Goal: Find specific page/section: Find specific page/section

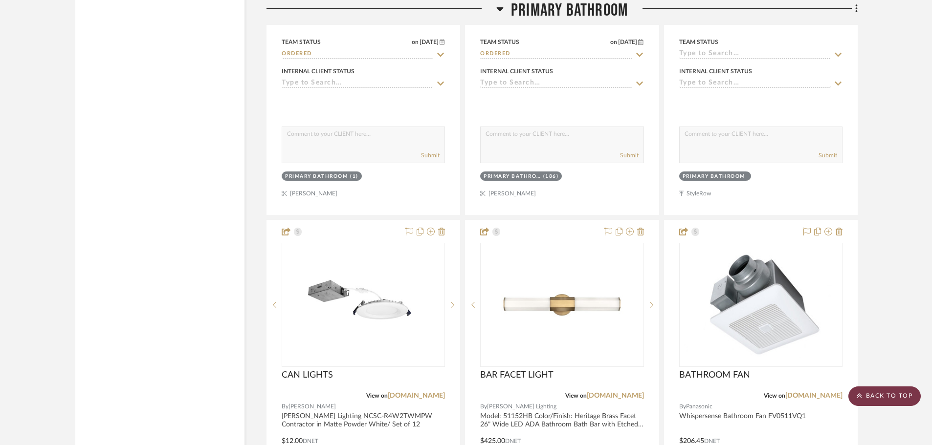
click at [866, 393] on scroll-to-top-button "BACK TO TOP" at bounding box center [884, 397] width 72 height 20
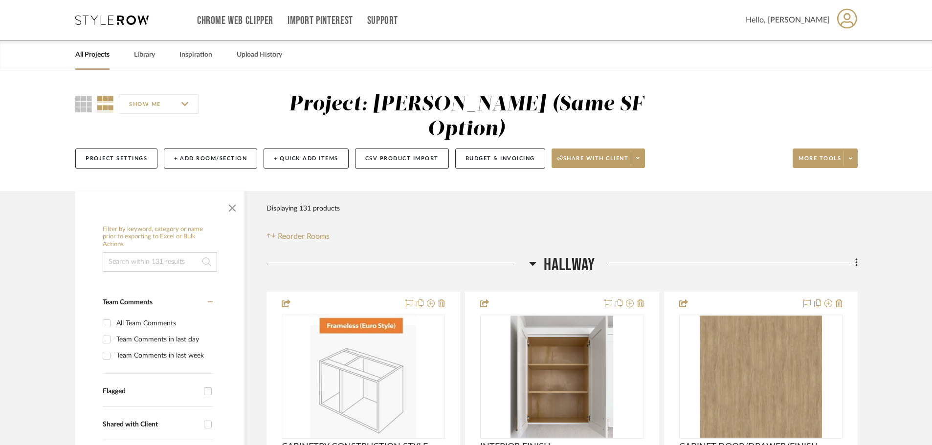
click at [95, 58] on link "All Projects" at bounding box center [92, 54] width 34 height 13
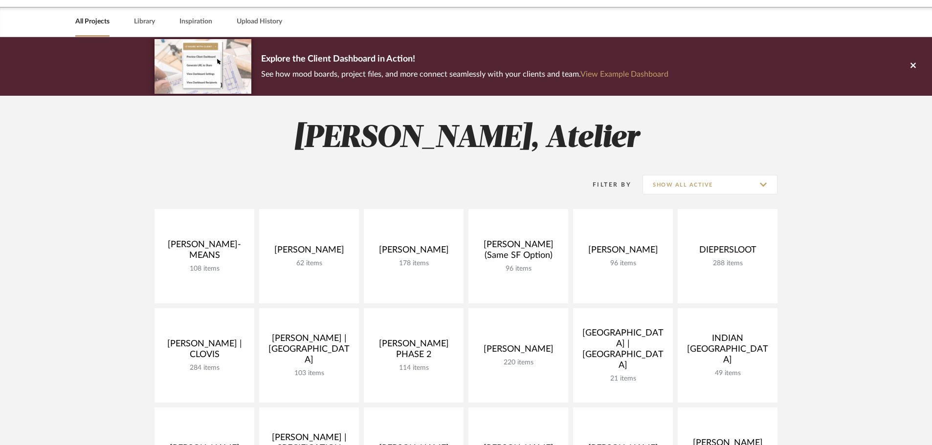
scroll to position [49, 0]
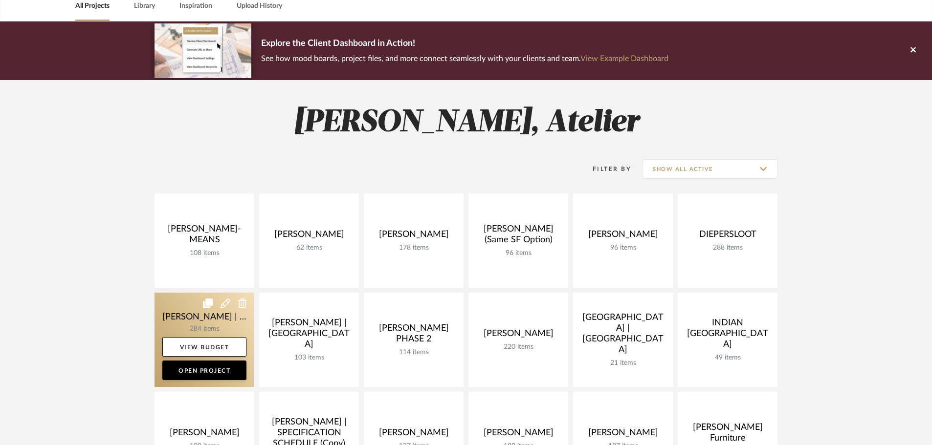
click at [207, 325] on link at bounding box center [204, 340] width 100 height 94
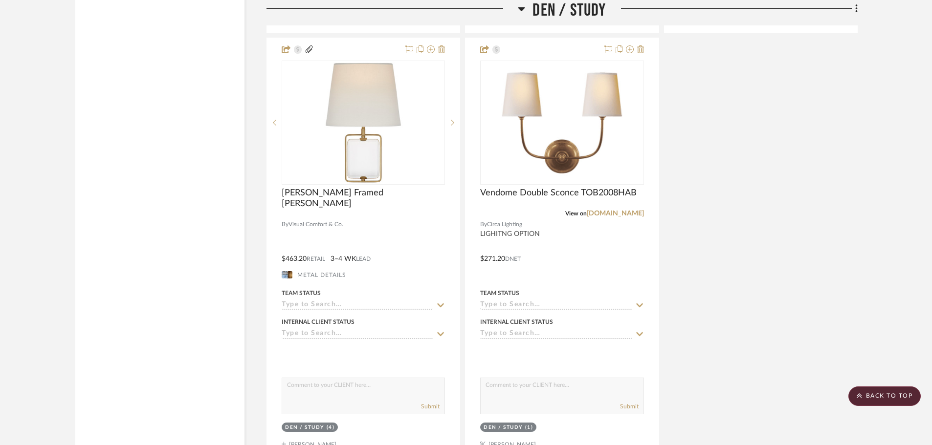
scroll to position [21309, 0]
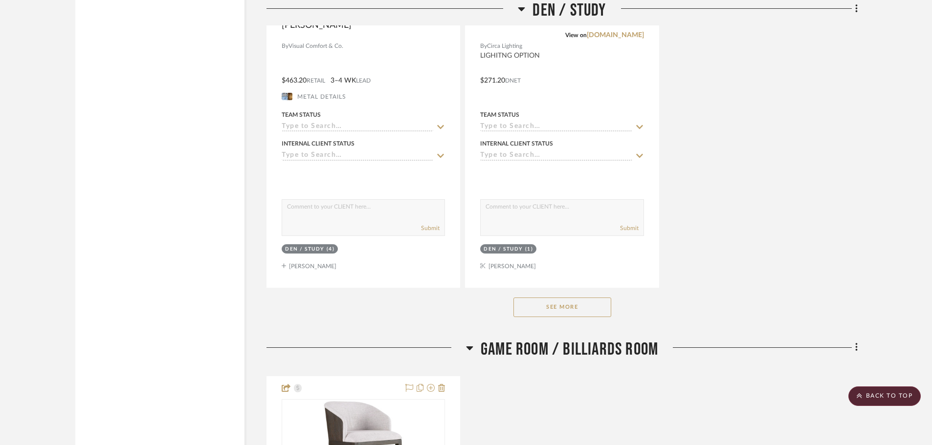
click at [565, 313] on button "See More" at bounding box center [562, 308] width 98 height 20
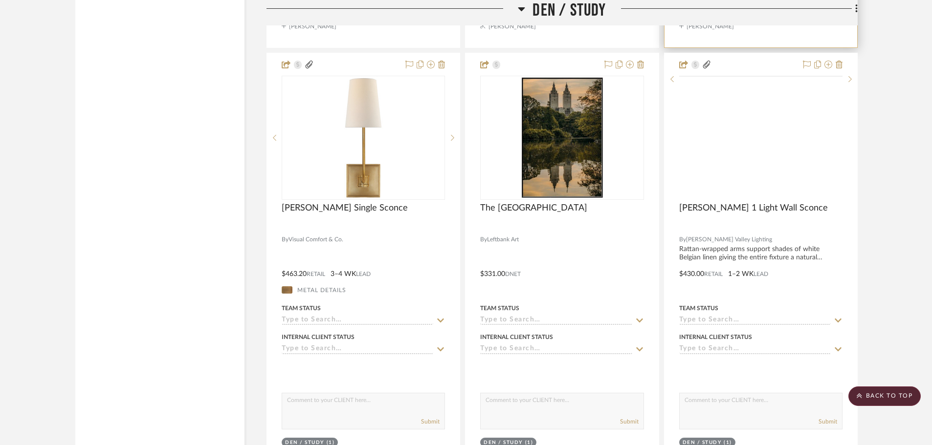
scroll to position [21553, 0]
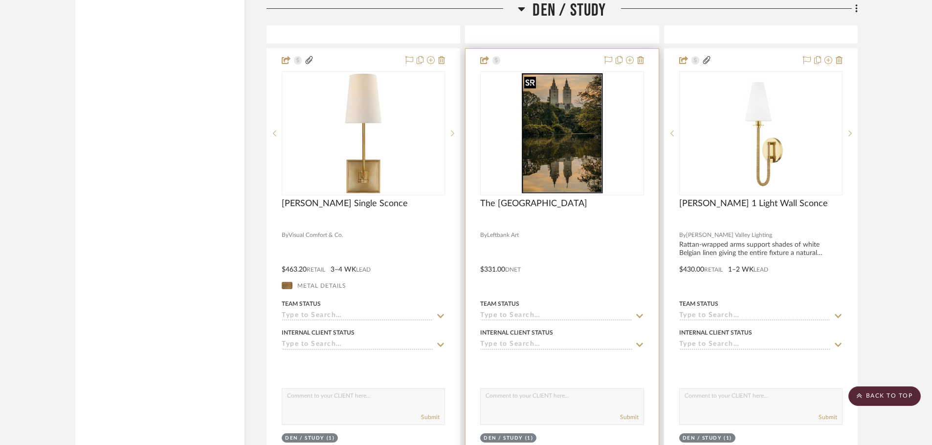
click at [574, 181] on img "0" at bounding box center [562, 133] width 84 height 122
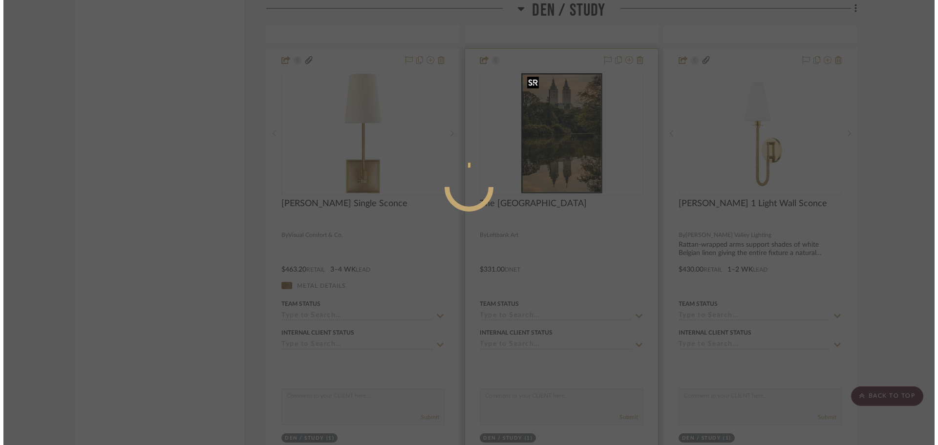
scroll to position [0, 0]
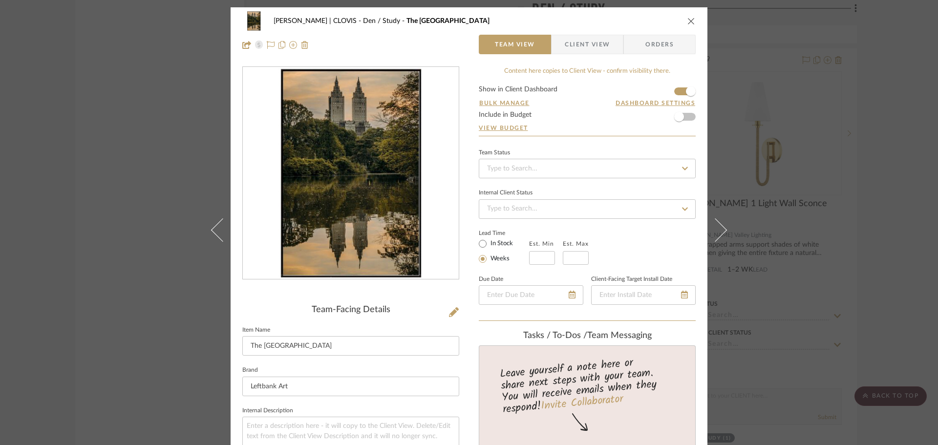
click at [354, 176] on img "0" at bounding box center [351, 173] width 145 height 212
drag, startPoint x: 486, startPoint y: 188, endPoint x: 338, endPoint y: 200, distance: 148.6
click at [338, 200] on img "0" at bounding box center [351, 173] width 145 height 212
drag, startPoint x: 474, startPoint y: 201, endPoint x: 383, endPoint y: 296, distance: 131.4
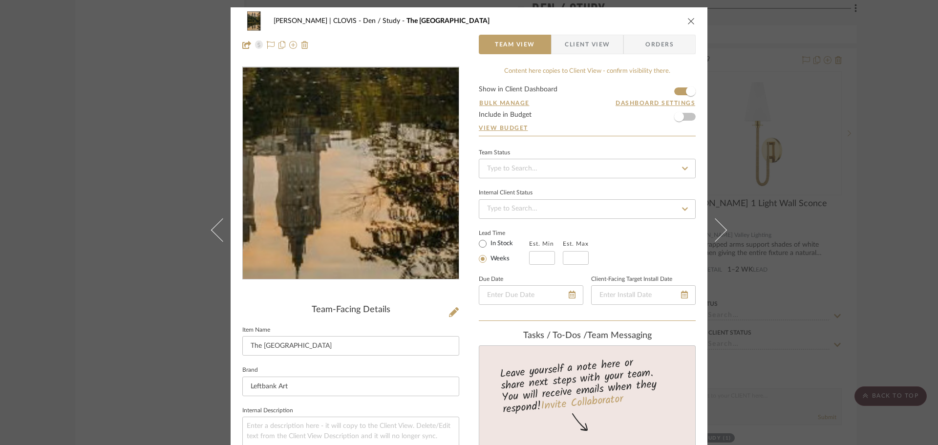
click at [374, 229] on img "0" at bounding box center [351, 173] width 145 height 212
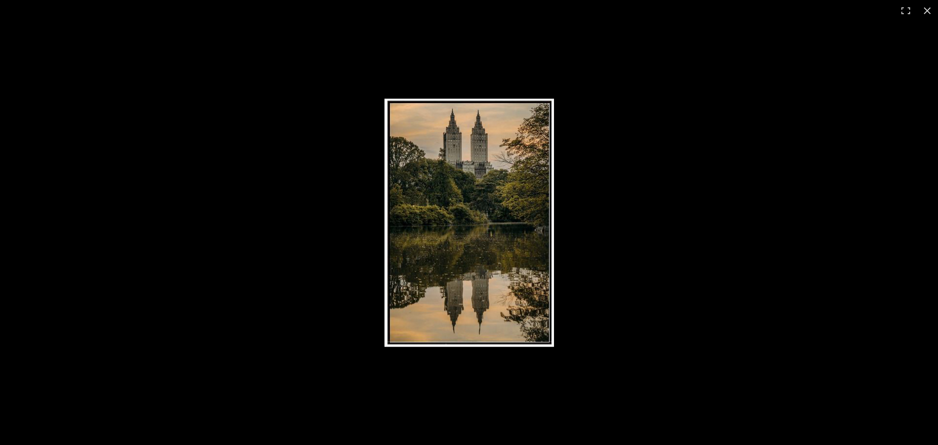
click at [503, 162] on img at bounding box center [470, 223] width 170 height 248
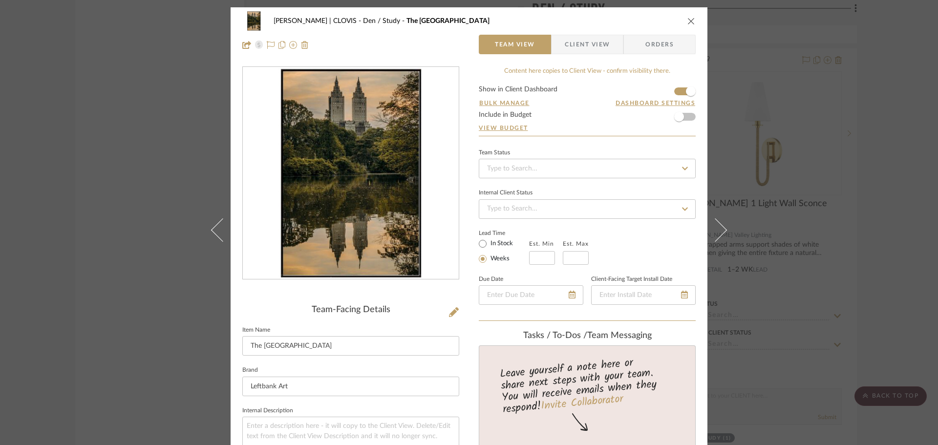
click at [688, 18] on icon "close" at bounding box center [692, 21] width 8 height 8
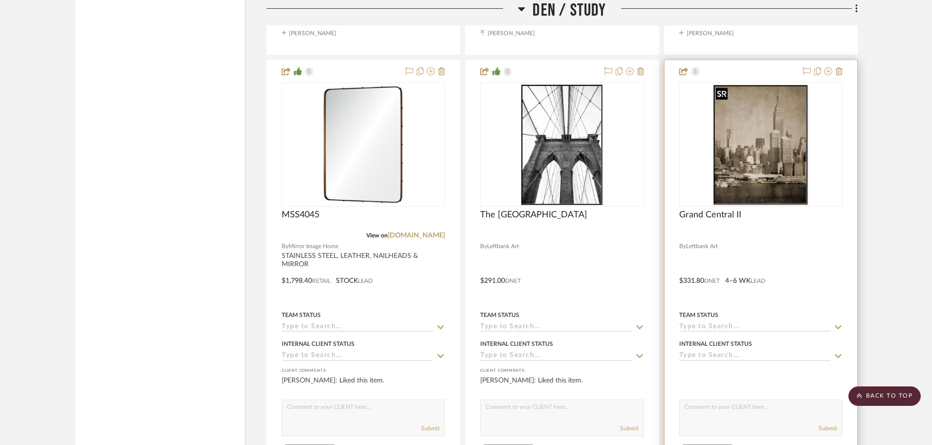
scroll to position [21993, 0]
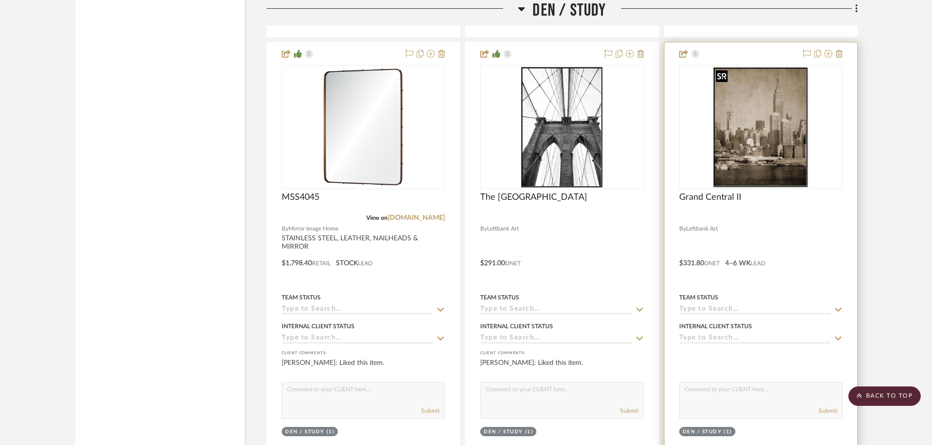
click at [769, 127] on img "0" at bounding box center [760, 127] width 97 height 122
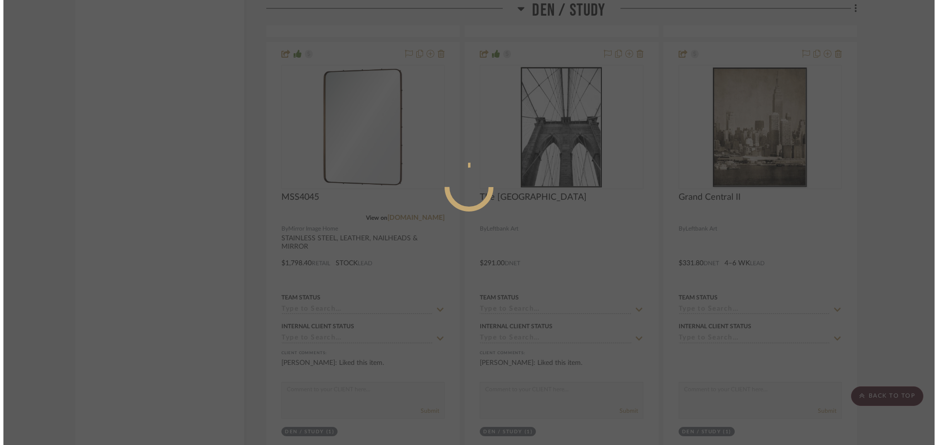
scroll to position [0, 0]
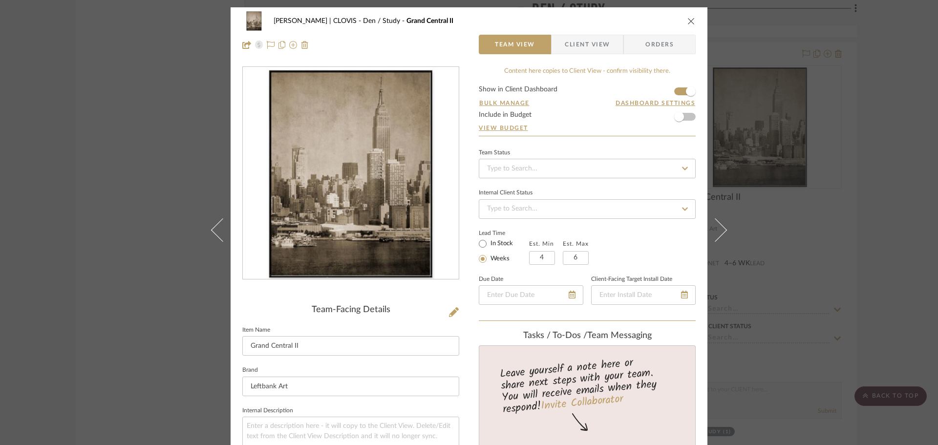
click at [374, 194] on img "0" at bounding box center [350, 173] width 169 height 212
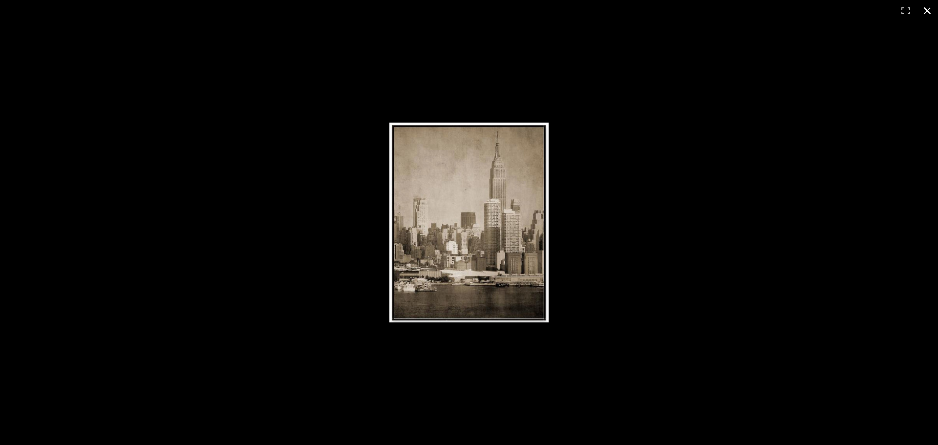
click at [193, 123] on div at bounding box center [469, 222] width 938 height 445
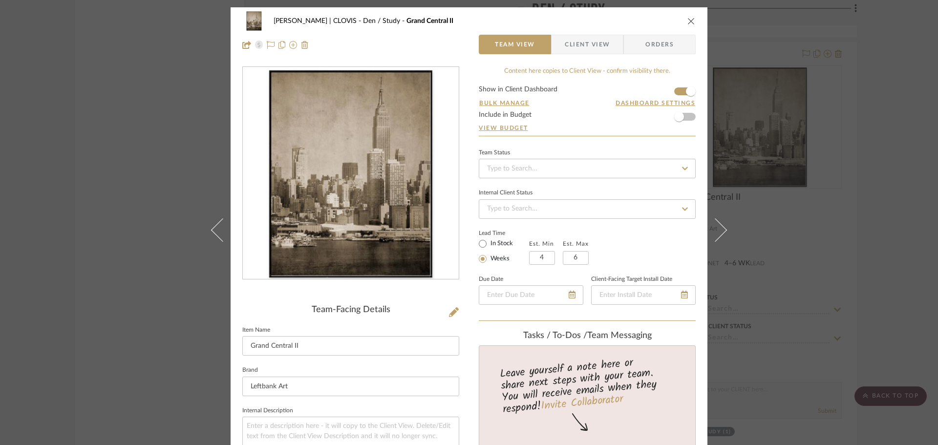
drag, startPoint x: 688, startPoint y: 17, endPoint x: 452, endPoint y: 270, distance: 345.5
click at [688, 17] on icon "close" at bounding box center [692, 21] width 8 height 8
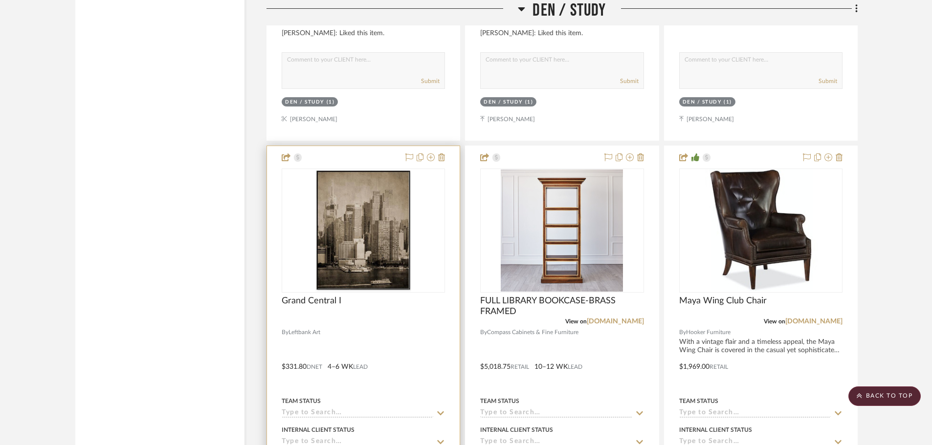
scroll to position [22384, 0]
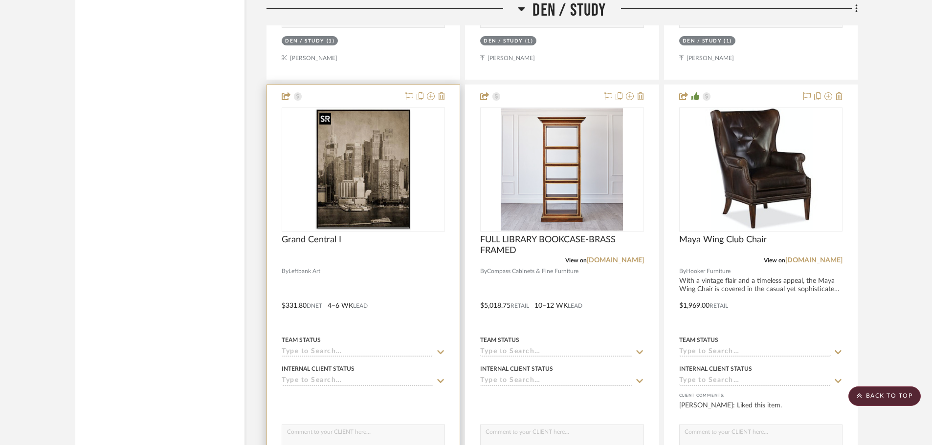
click at [394, 201] on img "0" at bounding box center [363, 169] width 96 height 122
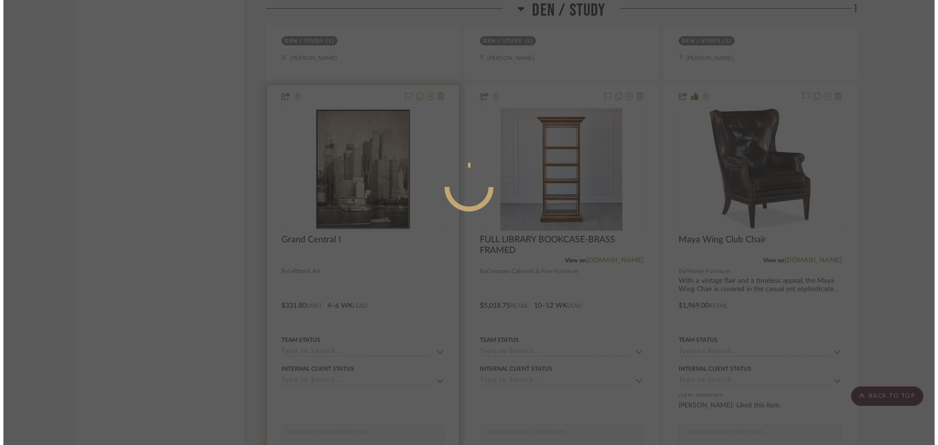
scroll to position [0, 0]
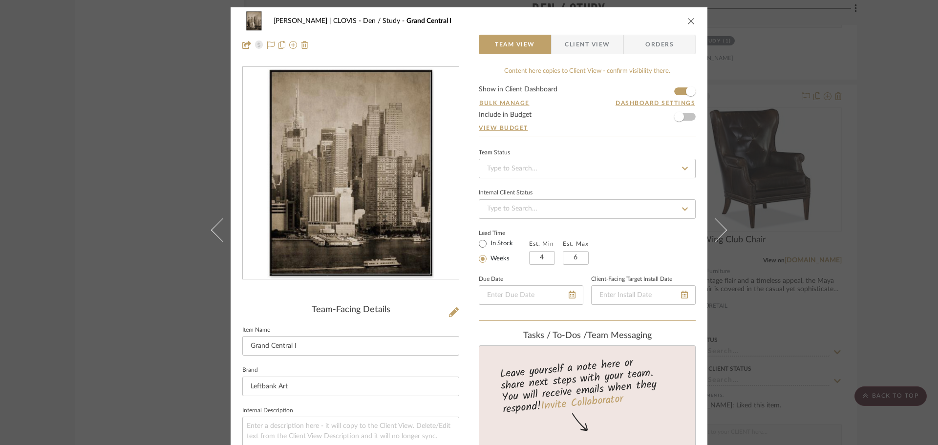
click at [349, 154] on img "0" at bounding box center [350, 173] width 167 height 212
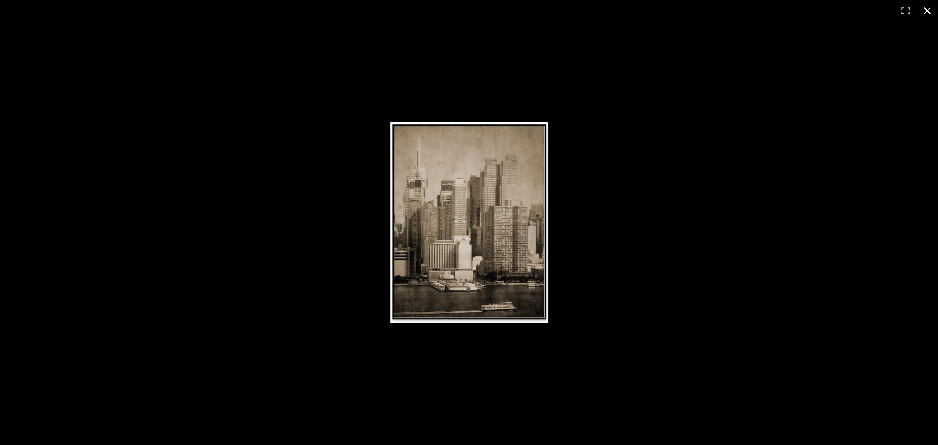
click at [325, 165] on div at bounding box center [469, 222] width 938 height 445
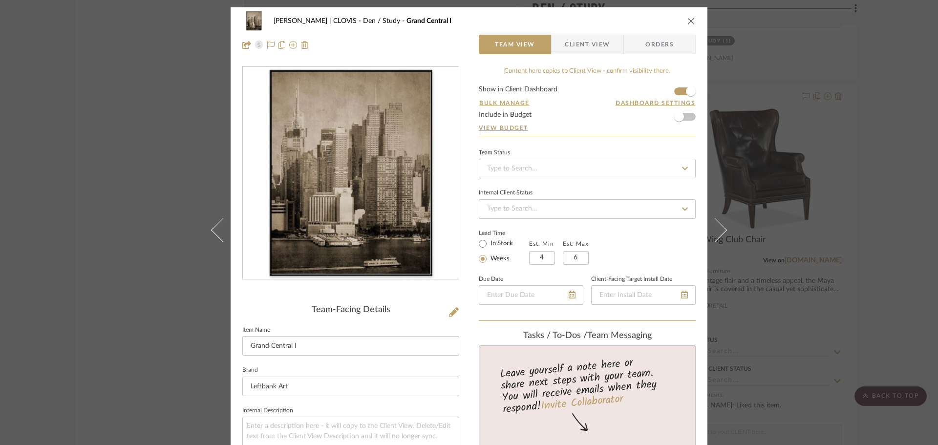
click at [691, 19] on icon "close" at bounding box center [692, 21] width 8 height 8
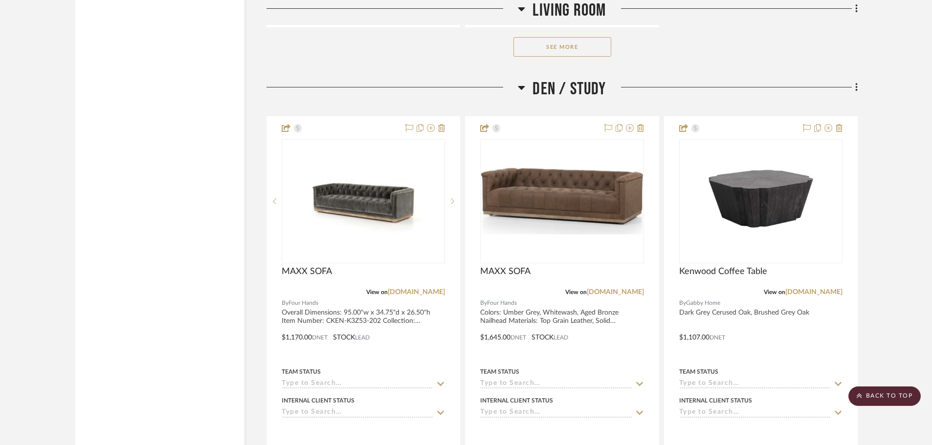
scroll to position [19892, 0]
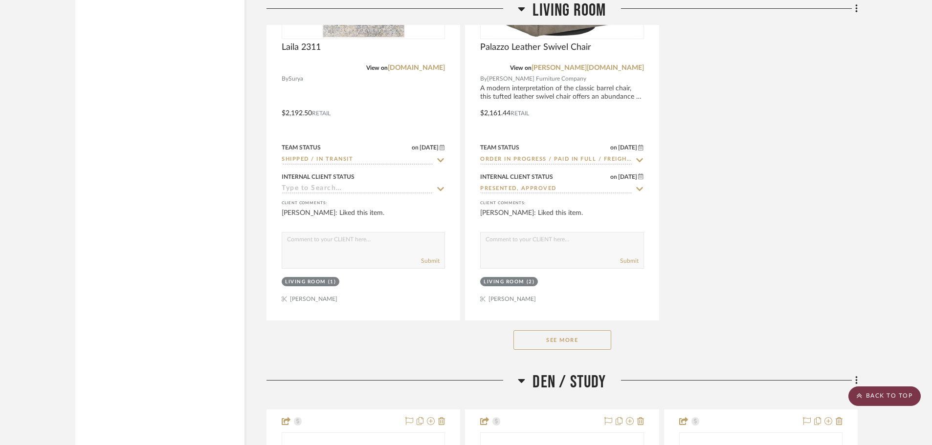
click at [883, 398] on scroll-to-top-button "BACK TO TOP" at bounding box center [884, 397] width 72 height 20
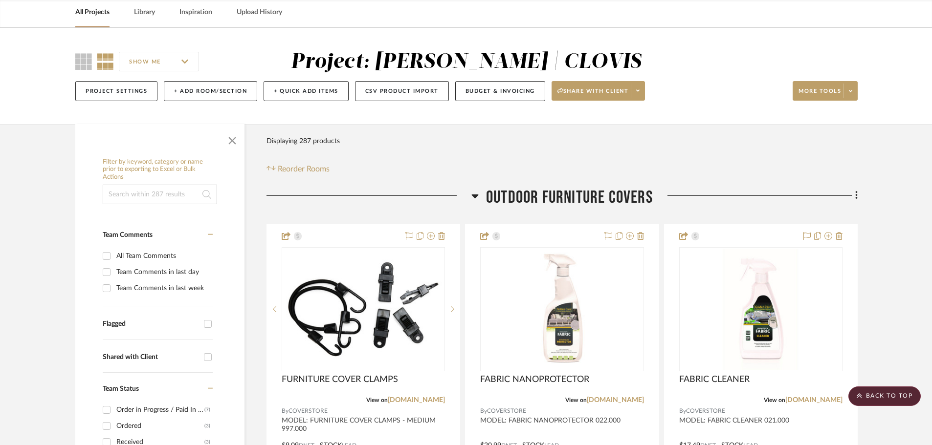
scroll to position [0, 0]
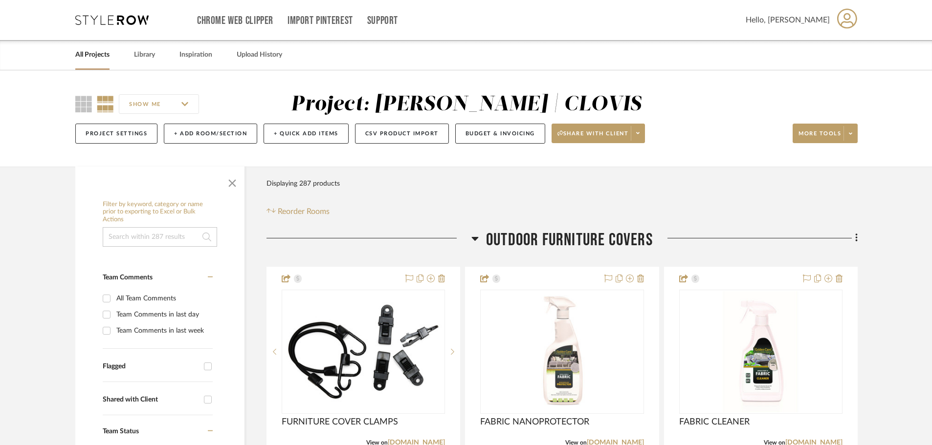
click at [155, 239] on input at bounding box center [160, 237] width 114 height 20
click at [694, 104] on div "SHOW ME Project: DUEKER | CLOVIS Project Settings + Add Room/Section + Quick Ad…" at bounding box center [466, 121] width 810 height 58
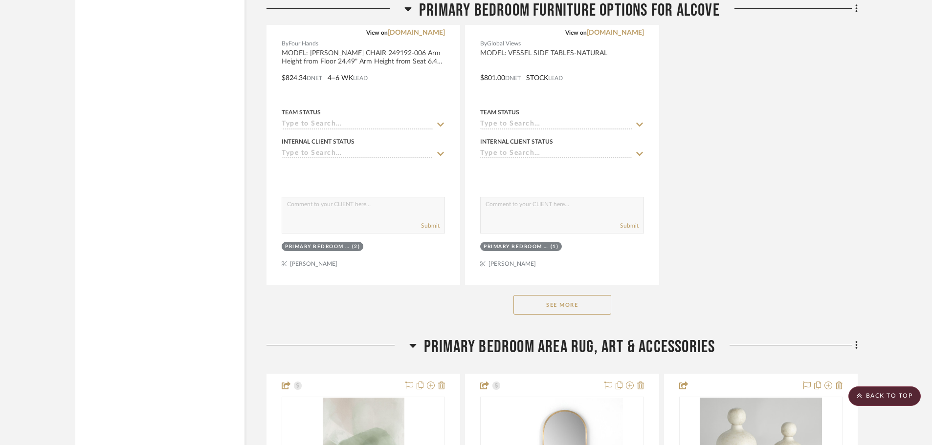
scroll to position [3067, 0]
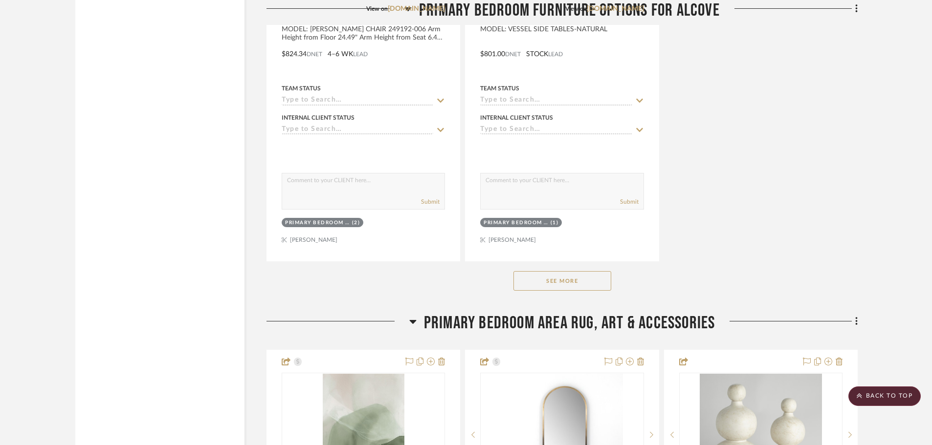
click at [611, 277] on div "See More" at bounding box center [561, 280] width 591 height 39
click at [599, 276] on button "See More" at bounding box center [562, 281] width 98 height 20
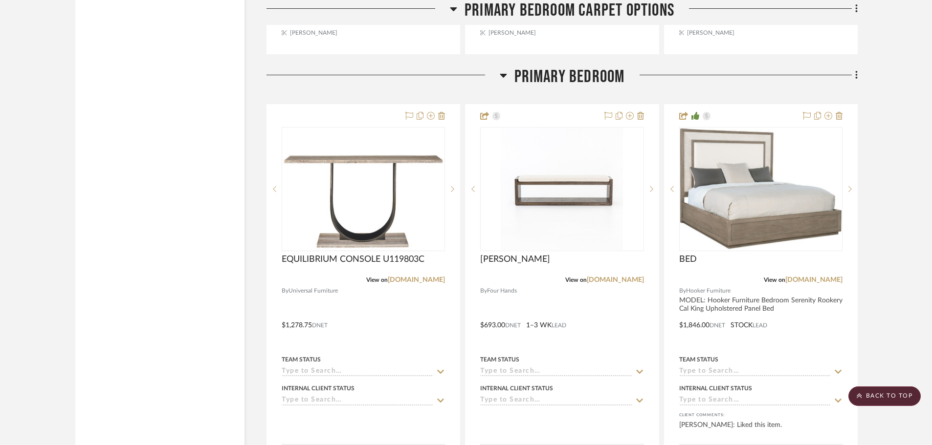
scroll to position [6242, 0]
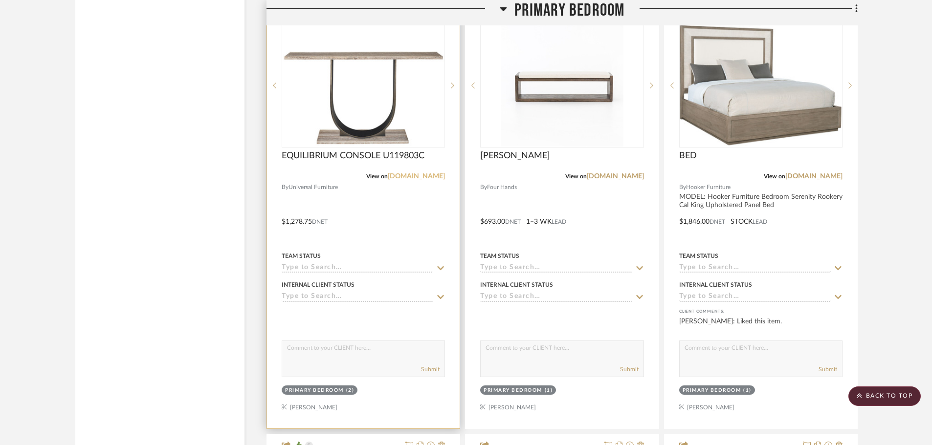
click at [419, 176] on link "[DOMAIN_NAME]" at bounding box center [416, 176] width 57 height 7
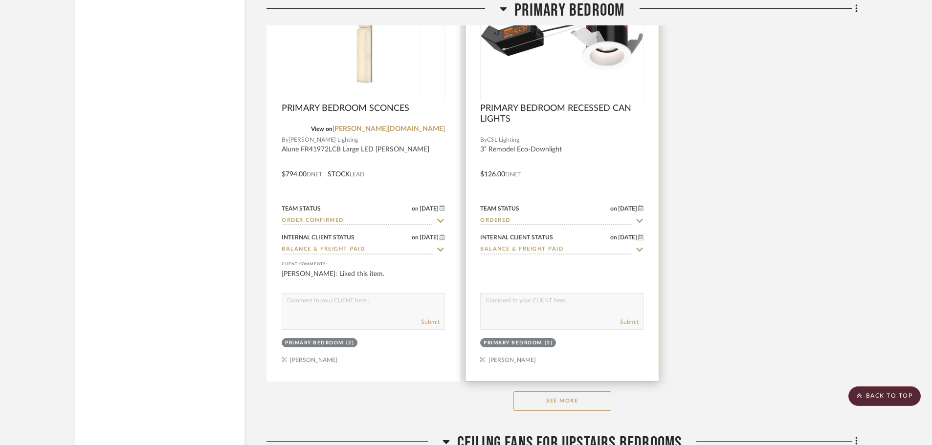
scroll to position [7400, 0]
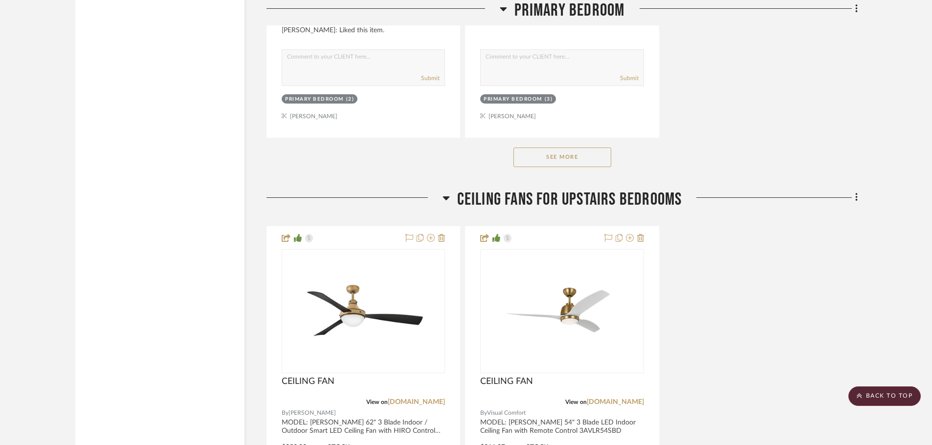
click at [569, 157] on button "See More" at bounding box center [562, 158] width 98 height 20
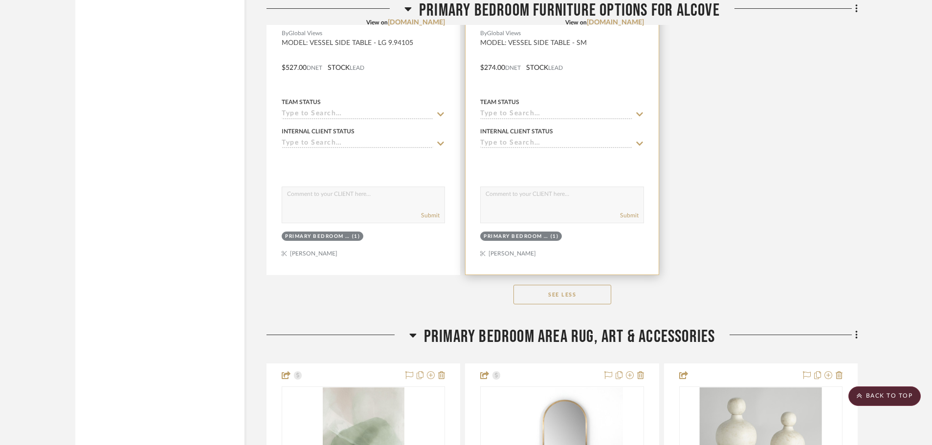
scroll to position [4175, 0]
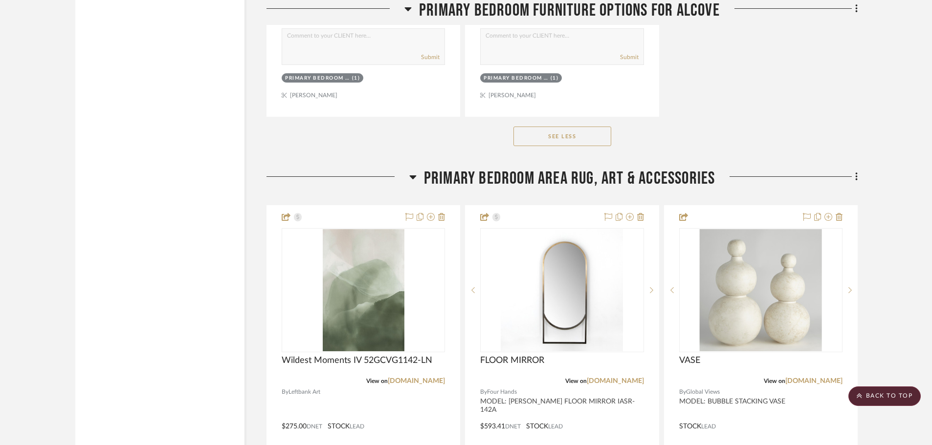
click at [568, 145] on button "See Less" at bounding box center [562, 137] width 98 height 20
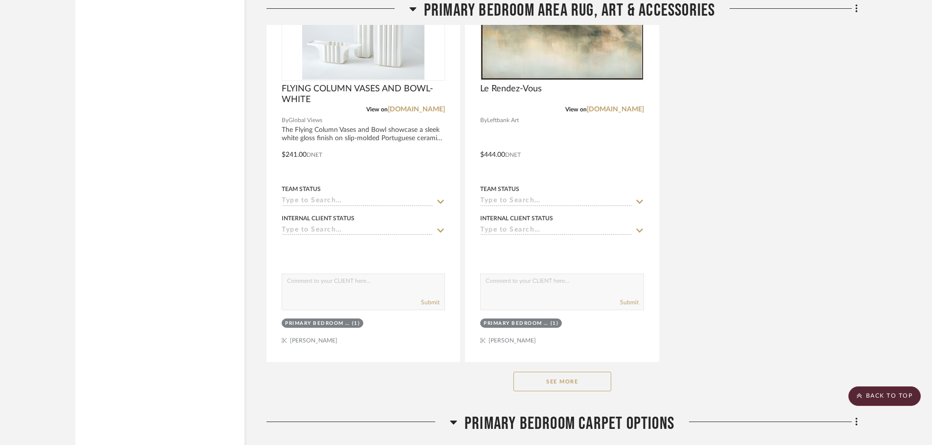
scroll to position [4643, 0]
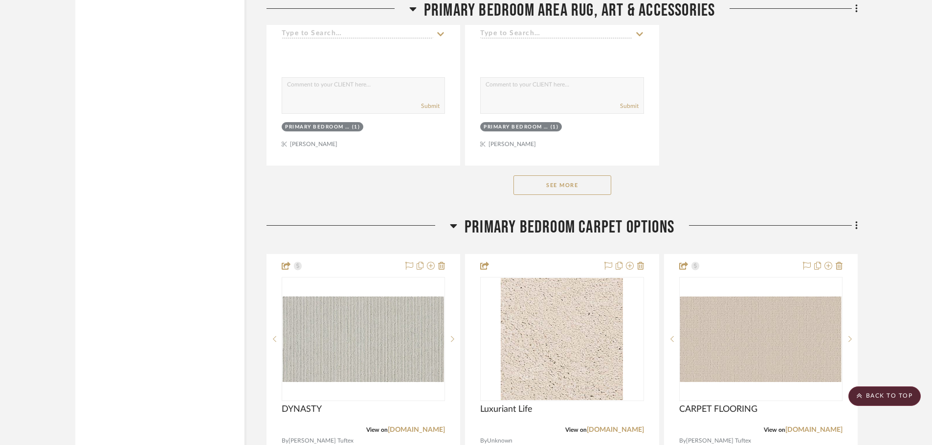
click at [558, 177] on button "See More" at bounding box center [562, 185] width 98 height 20
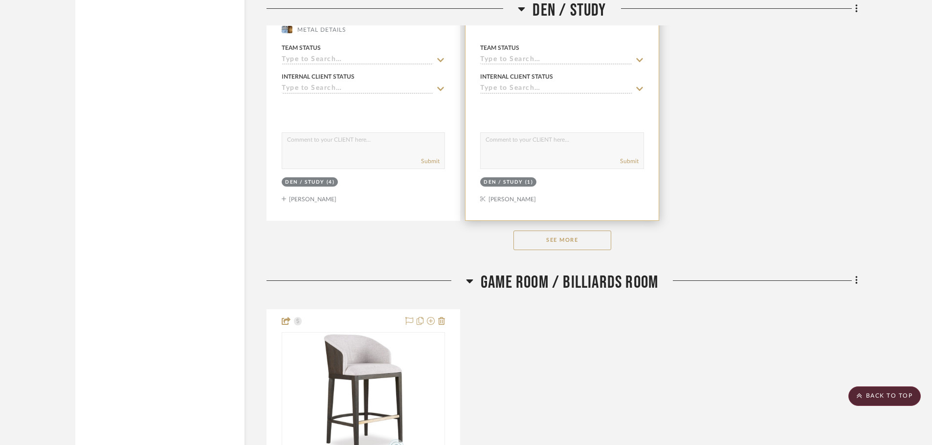
scroll to position [22238, 0]
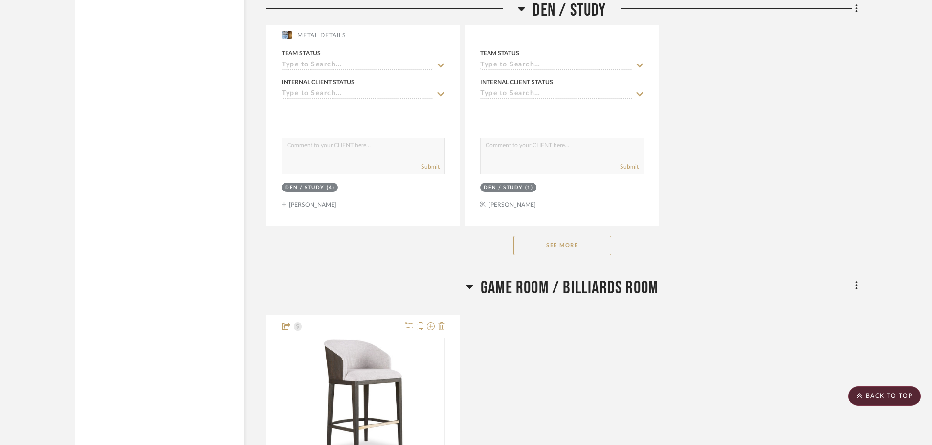
click at [531, 236] on div "See More" at bounding box center [561, 245] width 591 height 39
click at [537, 245] on button "See More" at bounding box center [562, 246] width 98 height 20
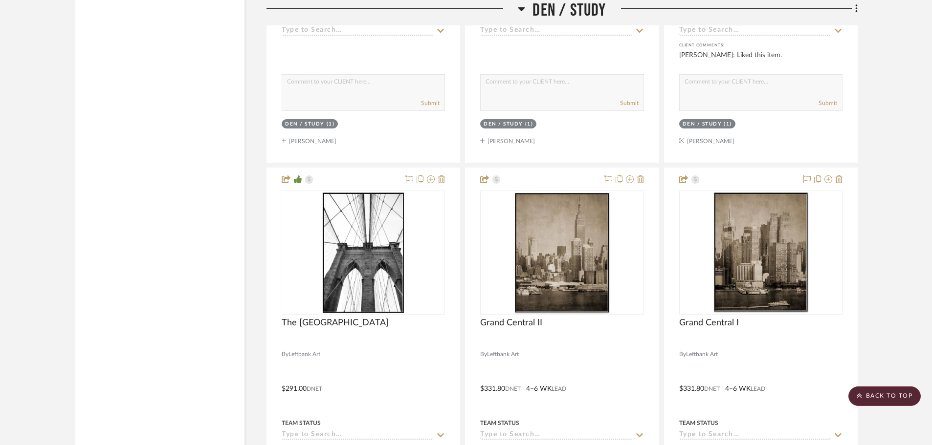
scroll to position [22873, 0]
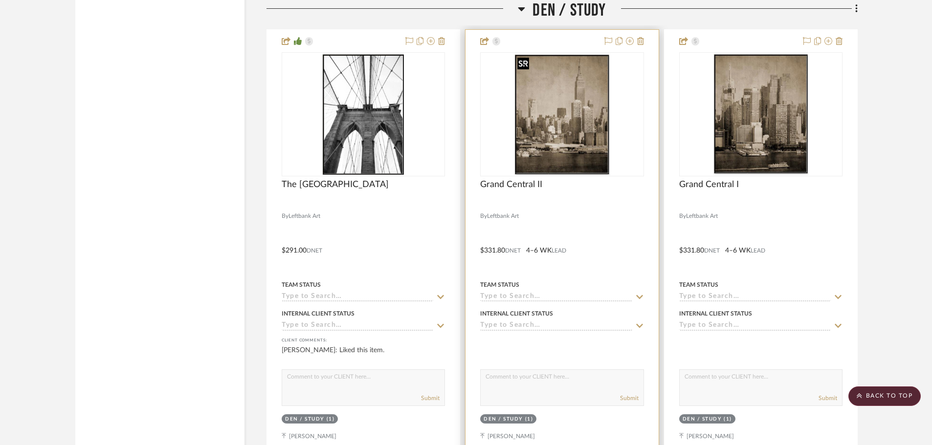
click at [0, 0] on img at bounding box center [0, 0] width 0 height 0
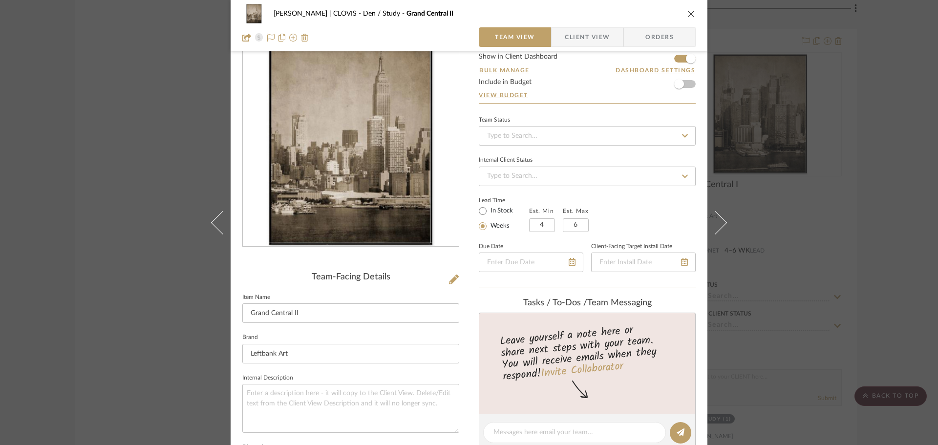
scroll to position [0, 0]
